Goal: Register for event/course

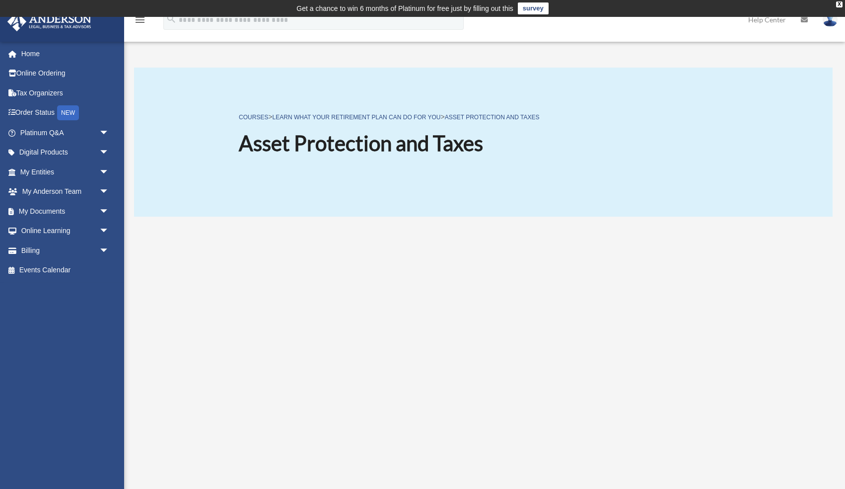
scroll to position [129, 0]
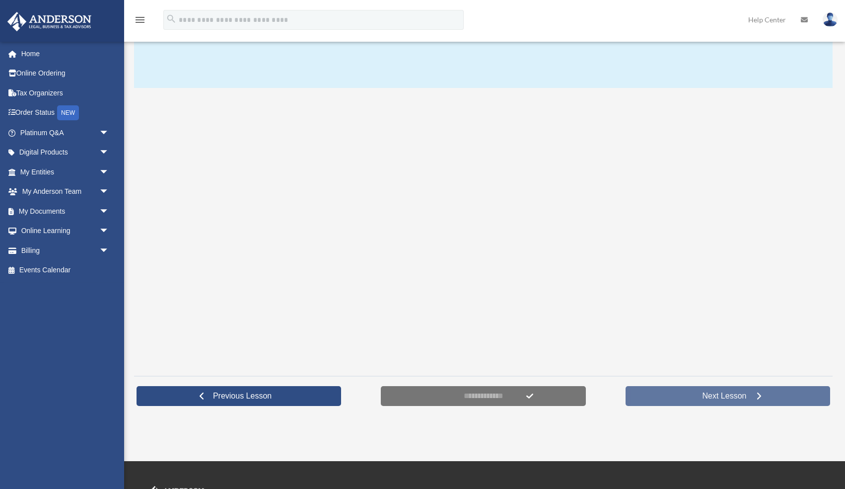
click at [707, 395] on span "Next Lesson" at bounding box center [724, 396] width 60 height 10
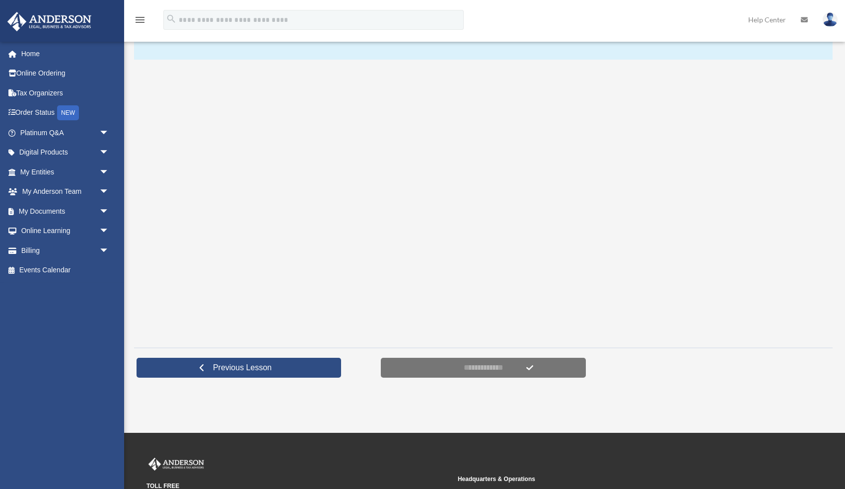
scroll to position [160, 0]
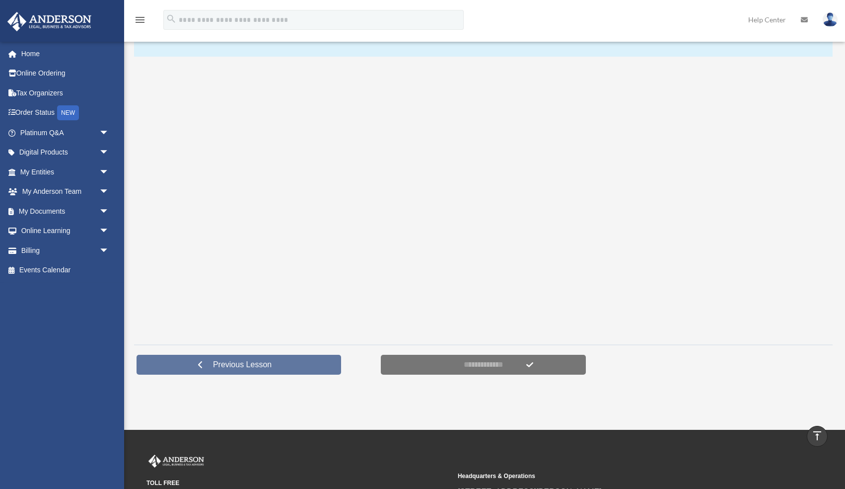
click at [286, 358] on link "Previous Lesson" at bounding box center [239, 364] width 205 height 20
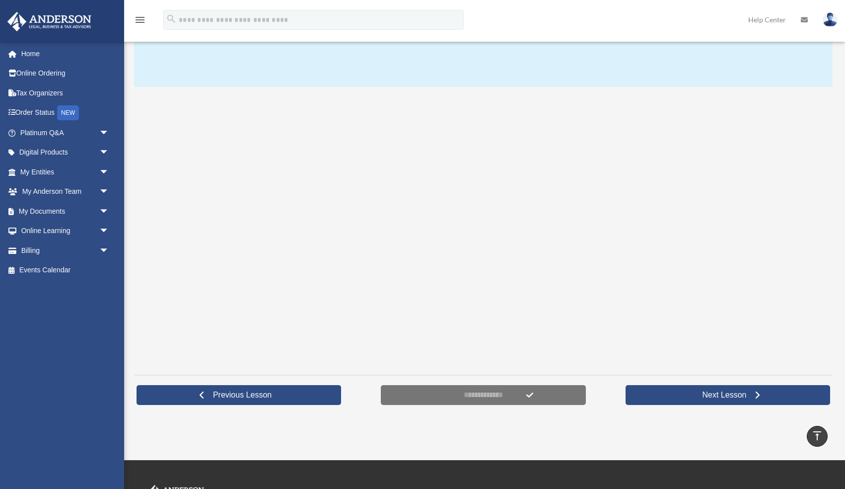
scroll to position [128, 0]
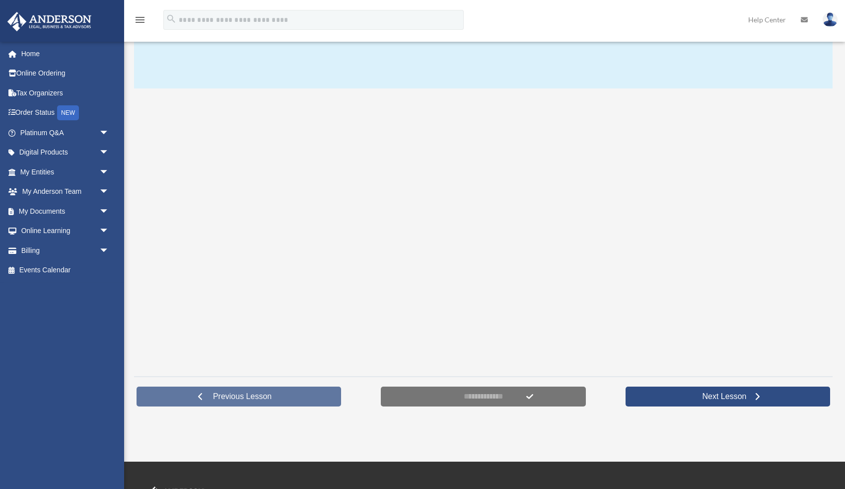
click at [279, 392] on span "Previous Lesson" at bounding box center [242, 396] width 74 height 10
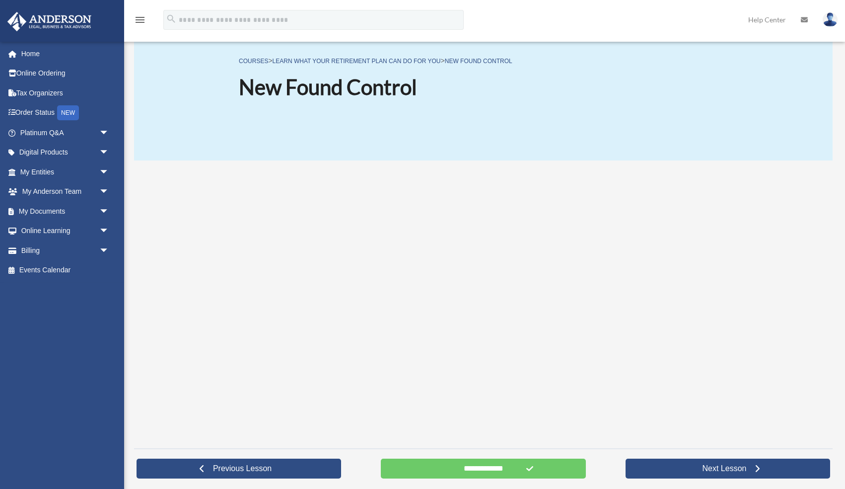
scroll to position [64, 0]
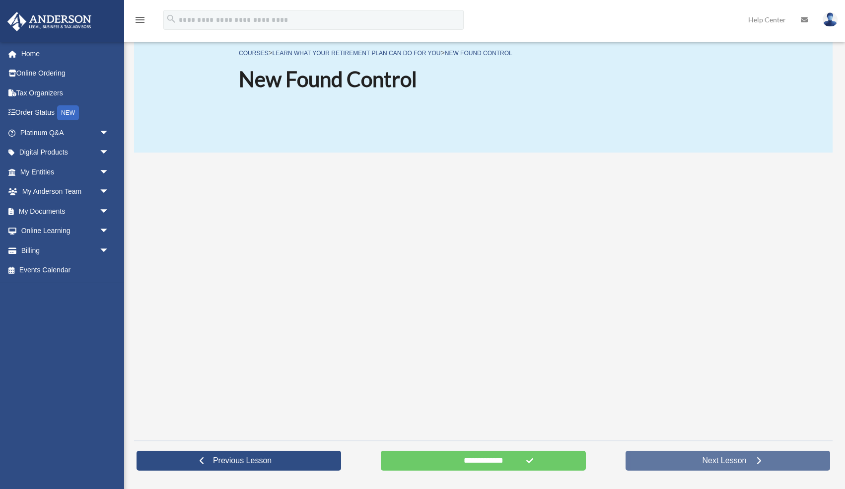
click at [670, 460] on link "Next Lesson" at bounding box center [728, 460] width 205 height 20
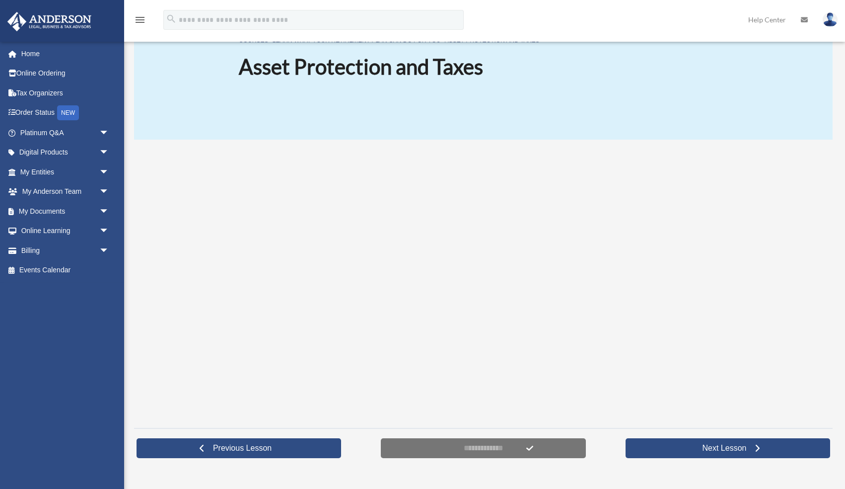
scroll to position [76, 0]
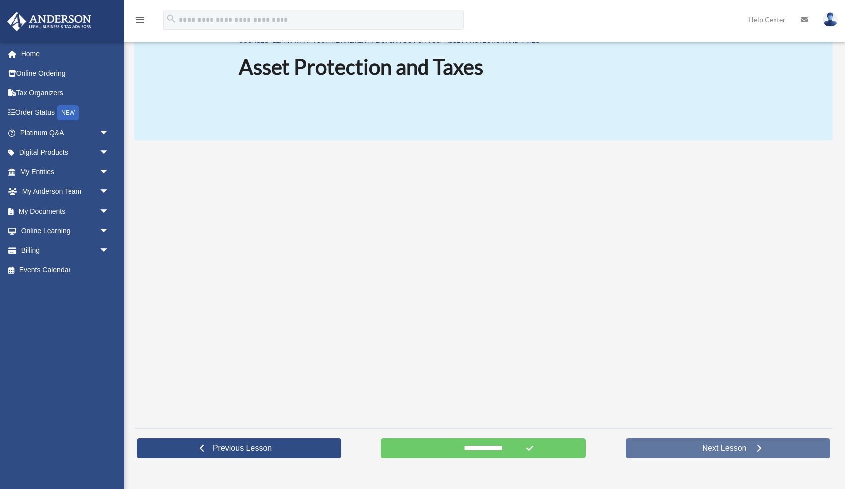
click at [713, 448] on span "Next Lesson" at bounding box center [724, 448] width 60 height 10
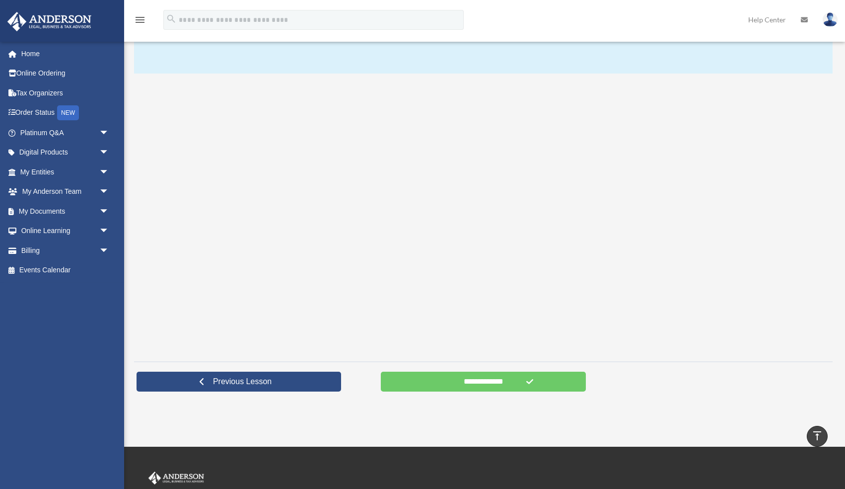
scroll to position [141, 0]
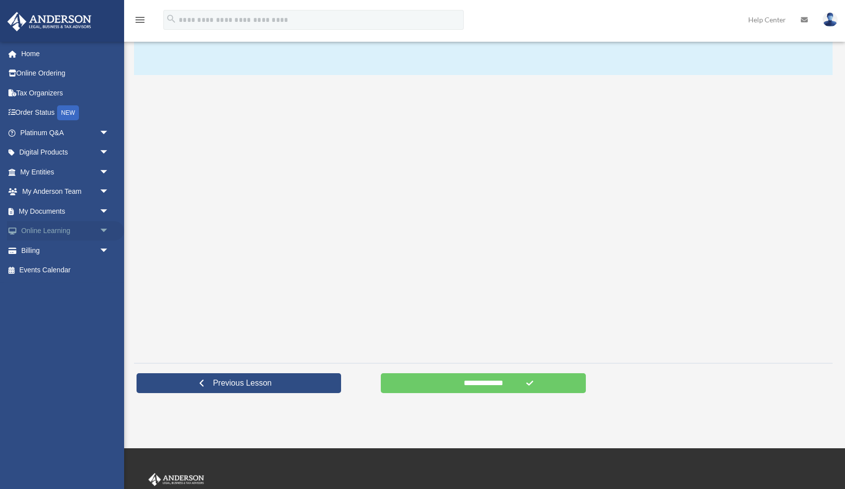
click at [99, 230] on span "arrow_drop_down" at bounding box center [109, 231] width 20 height 20
click at [49, 253] on link "Courses" at bounding box center [69, 250] width 110 height 20
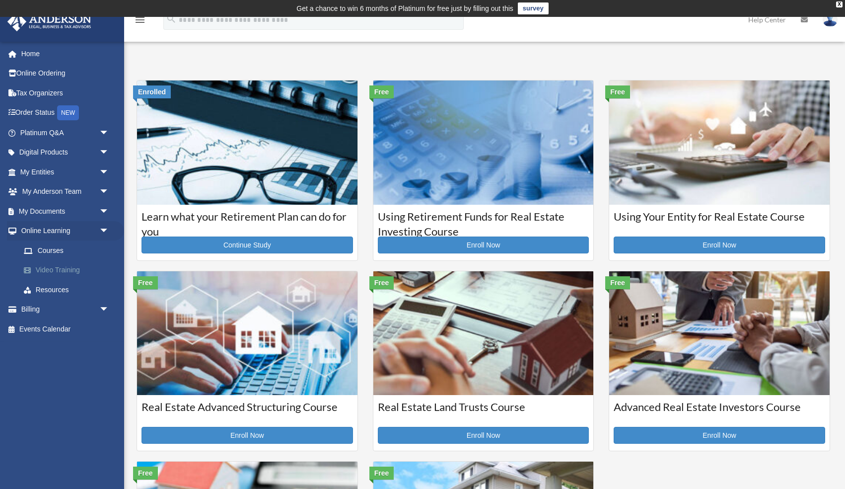
click at [49, 271] on link "Video Training" at bounding box center [69, 270] width 110 height 20
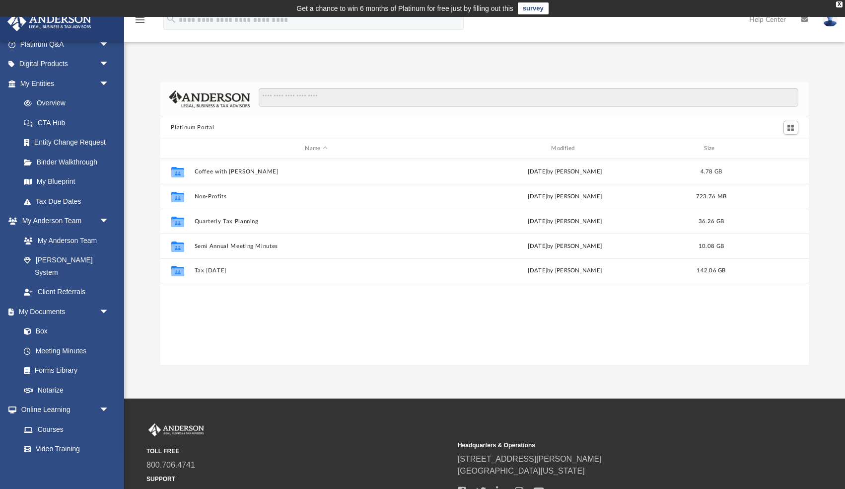
scroll to position [141, 0]
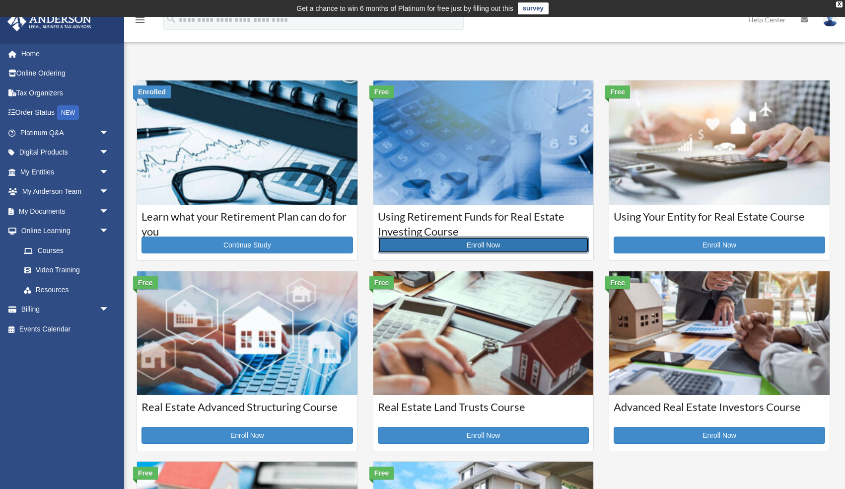
click at [458, 245] on link "Enroll Now" at bounding box center [484, 244] width 212 height 17
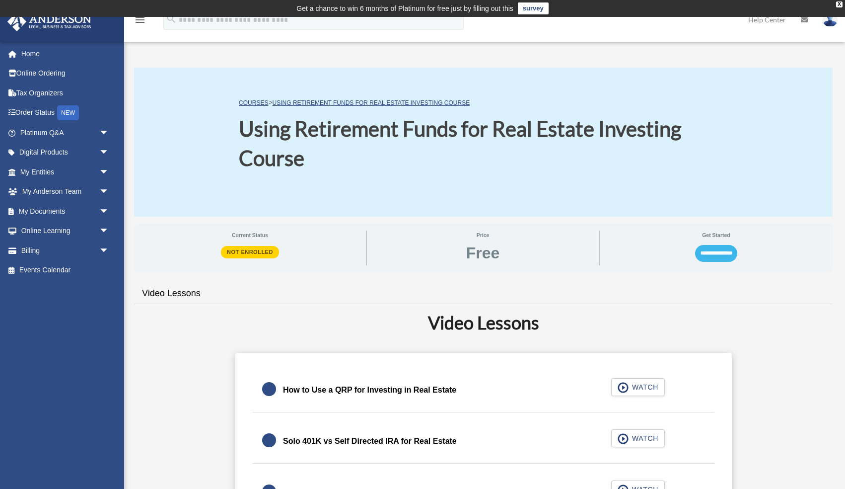
click at [703, 251] on input "**********" at bounding box center [716, 253] width 42 height 17
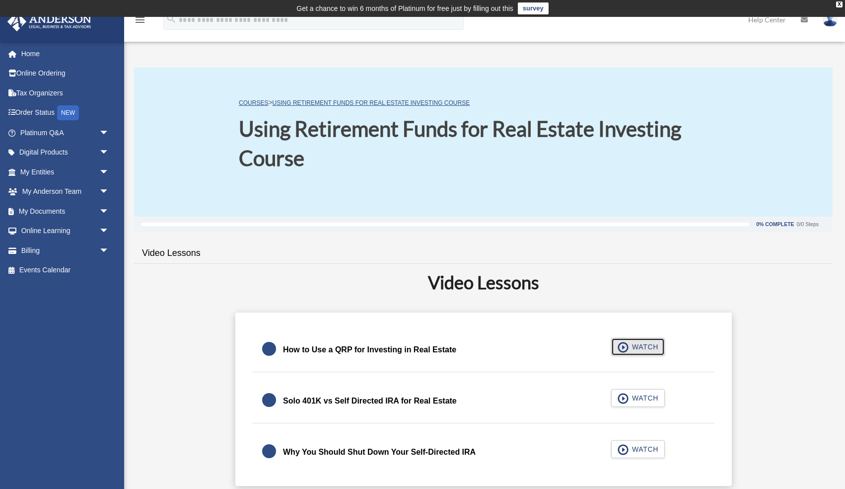
click at [621, 348] on span "button" at bounding box center [623, 347] width 11 height 11
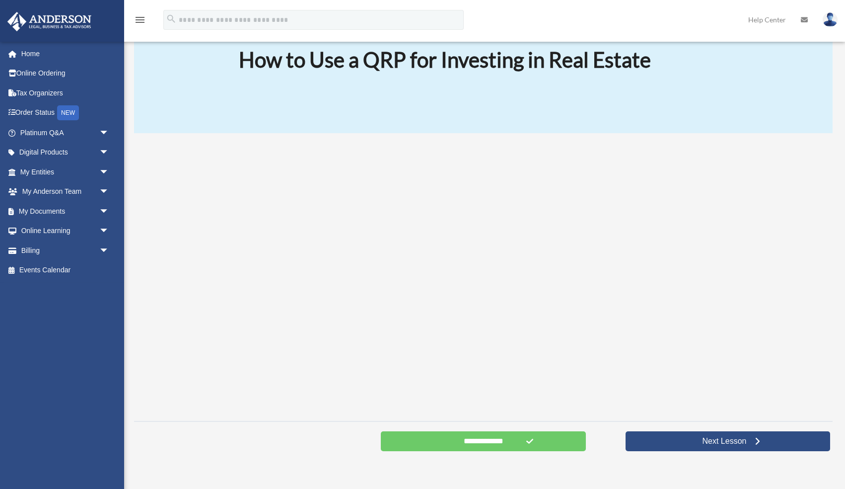
scroll to position [86, 0]
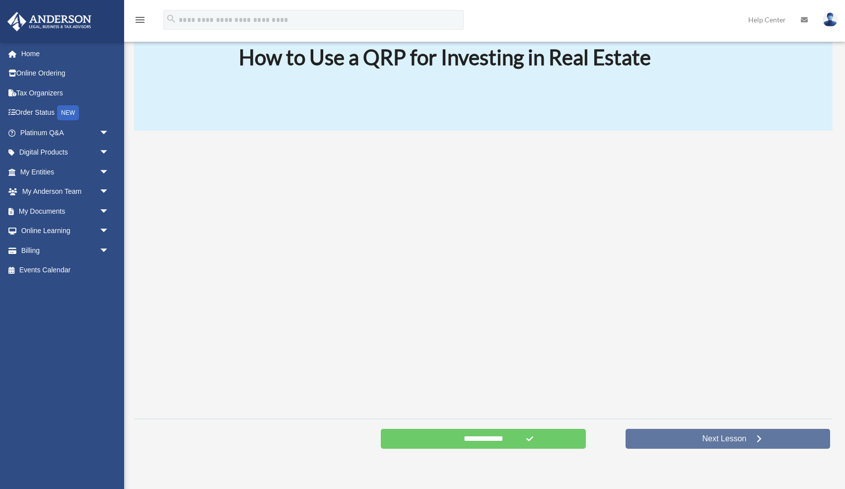
click at [692, 440] on link "Next Lesson" at bounding box center [728, 438] width 205 height 20
